Goal: Check status: Check status

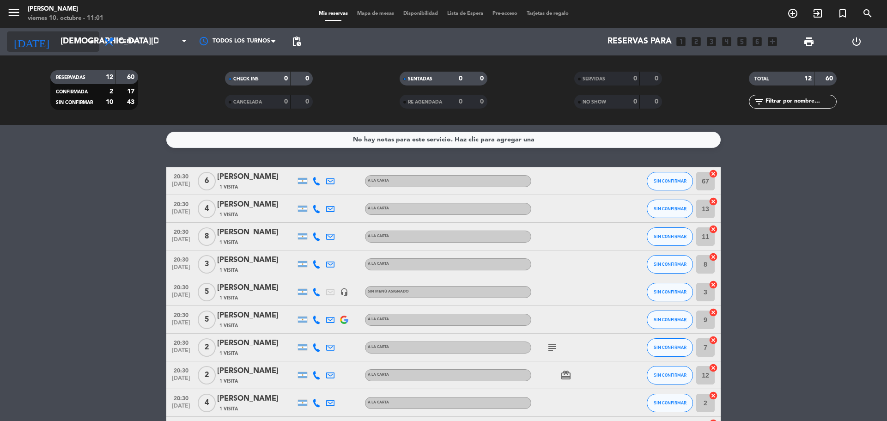
click at [62, 39] on input "[DEMOGRAPHIC_DATA][DATE]" at bounding box center [109, 41] width 107 height 18
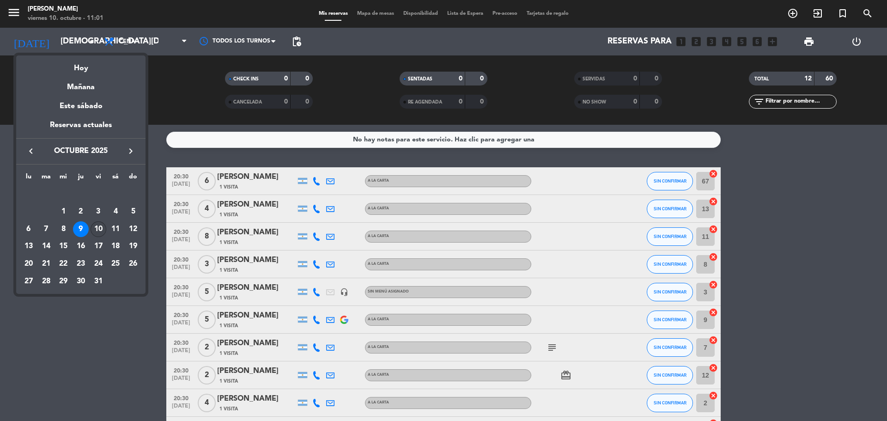
click at [99, 225] on div "10" at bounding box center [99, 229] width 16 height 16
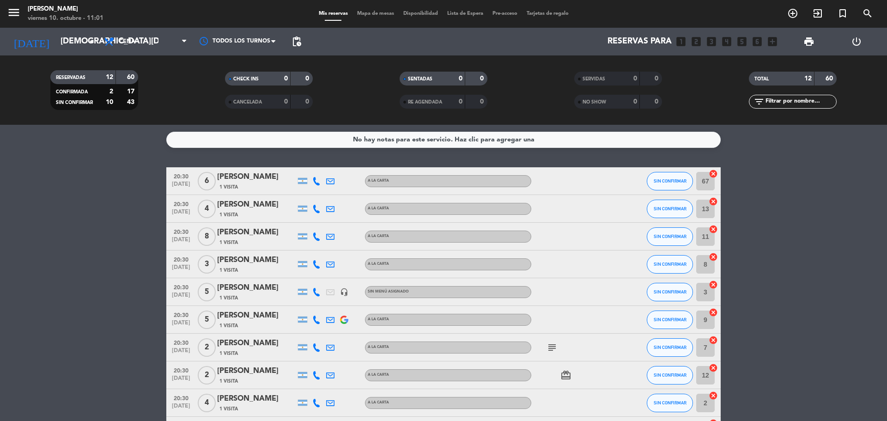
type input "[DATE]"
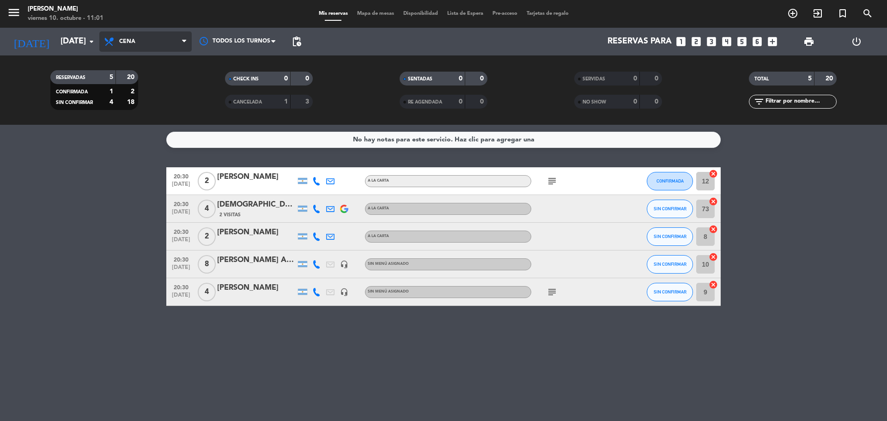
click at [140, 43] on span "Cena" at bounding box center [145, 41] width 92 height 20
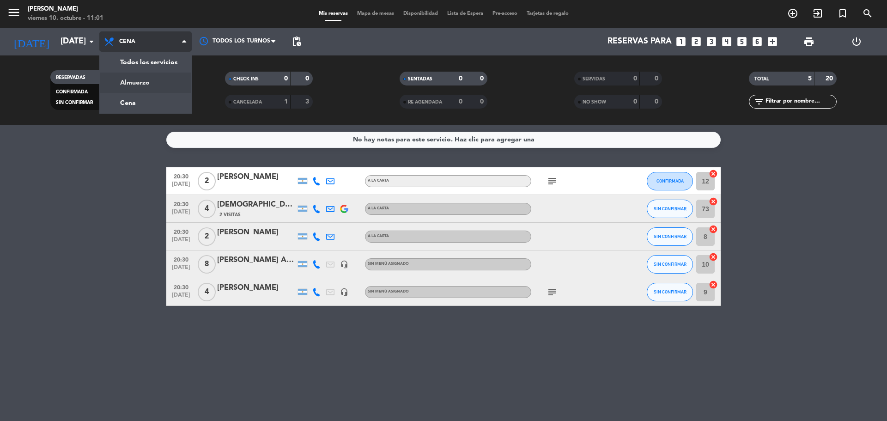
click at [164, 81] on div "menu [PERSON_NAME][DATE] 10. octubre - 11:01 Mis reservas Mapa de mesas Disponi…" at bounding box center [443, 62] width 887 height 125
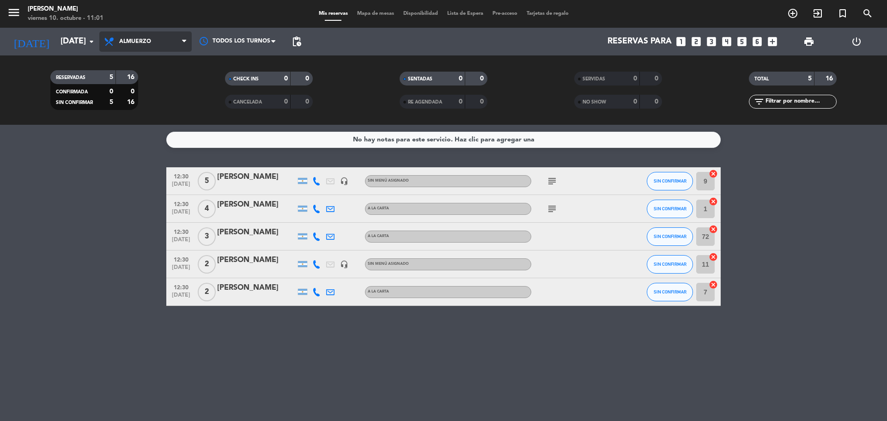
click at [129, 48] on span "Almuerzo" at bounding box center [145, 41] width 92 height 20
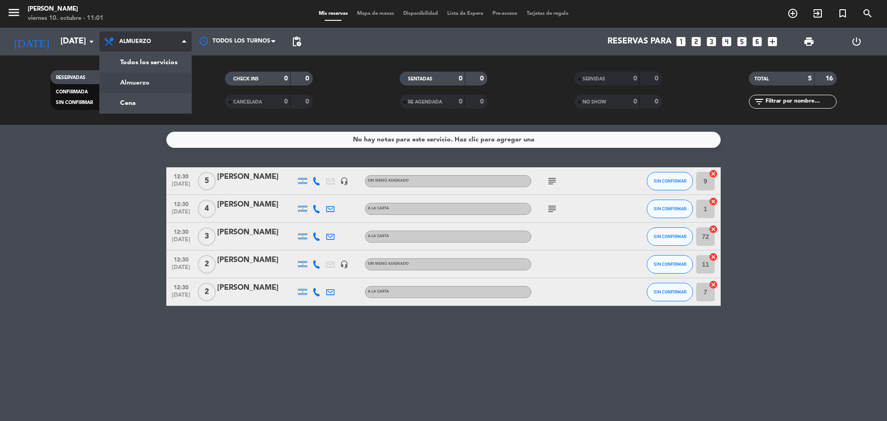
click at [142, 83] on div "menu [PERSON_NAME][DATE] 10. octubre - 11:01 Mis reservas Mapa de mesas Disponi…" at bounding box center [443, 62] width 887 height 125
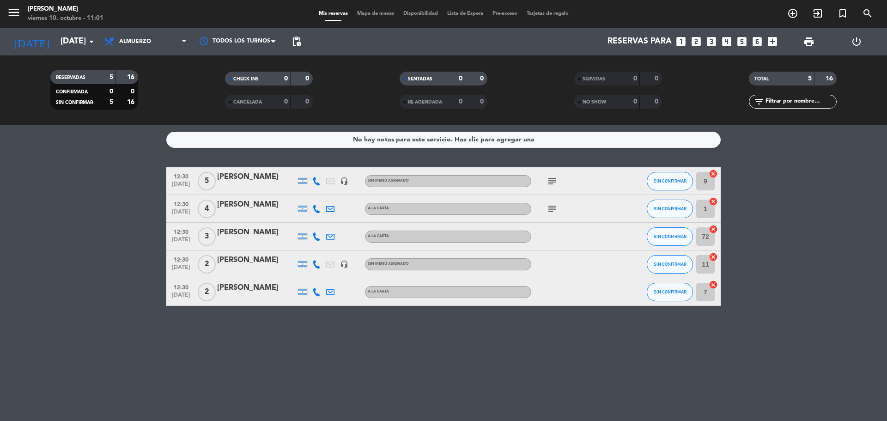
click at [549, 178] on icon "subject" at bounding box center [551, 181] width 11 height 11
click at [558, 207] on span "subject" at bounding box center [552, 208] width 14 height 11
click at [550, 208] on icon "subject" at bounding box center [551, 208] width 11 height 11
